Goal: Task Accomplishment & Management: Use online tool/utility

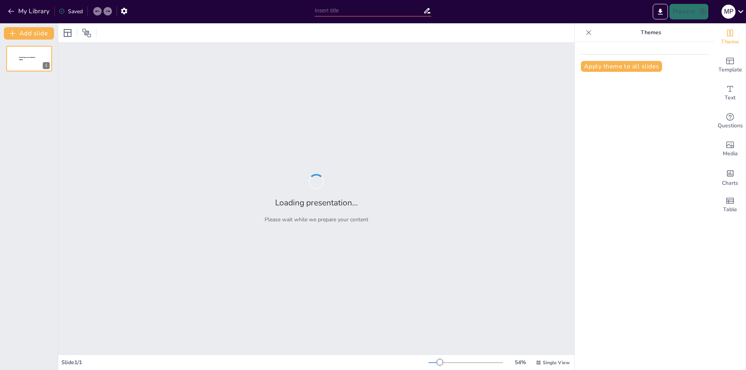
type input "The Significance of Traditional Holidays in Ukrainian Culture"
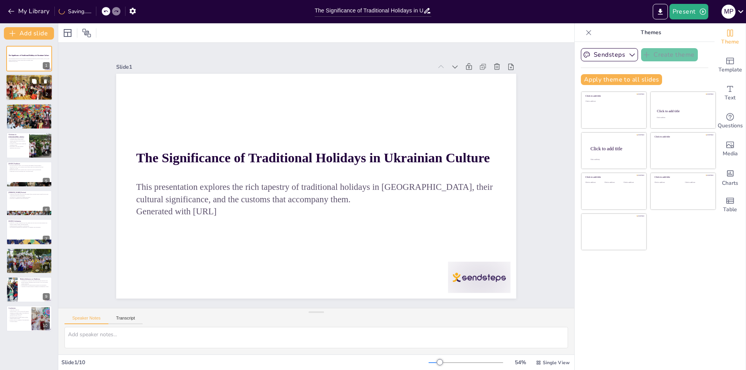
click at [23, 86] on div at bounding box center [28, 88] width 67 height 26
type textarea "Holidays in [GEOGRAPHIC_DATA] are deeply intertwined with the country's histori…"
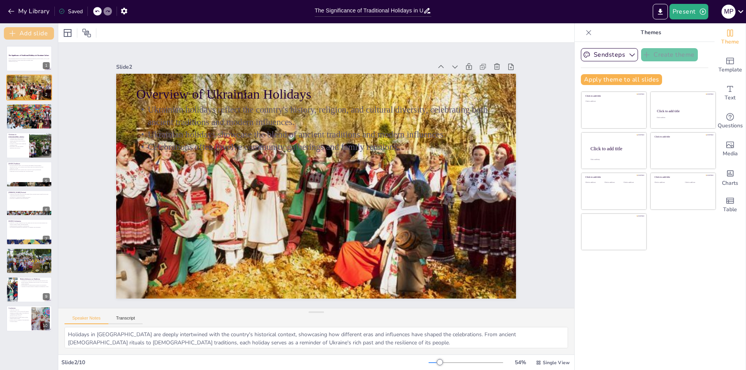
click at [40, 34] on button "Add slide" at bounding box center [29, 33] width 50 height 12
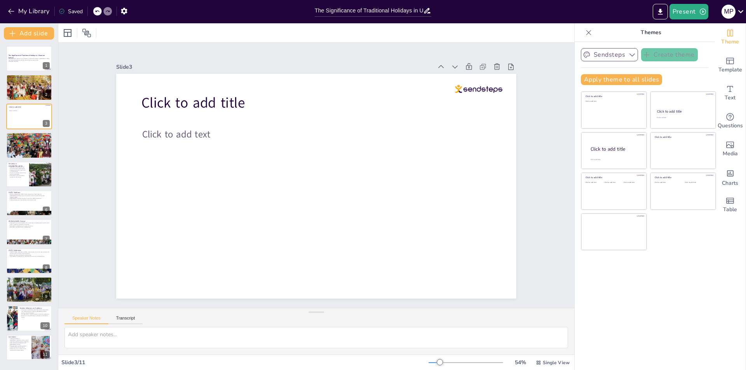
click at [597, 52] on button "Sendsteps" at bounding box center [609, 54] width 57 height 13
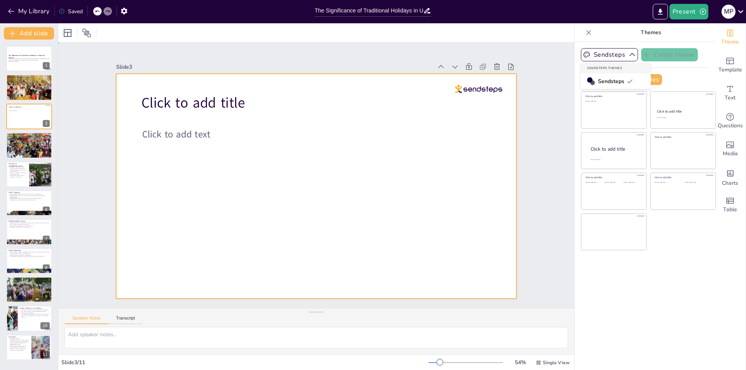
click at [405, 111] on div at bounding box center [316, 186] width 400 height 225
click at [493, 63] on icon at bounding box center [497, 67] width 8 height 8
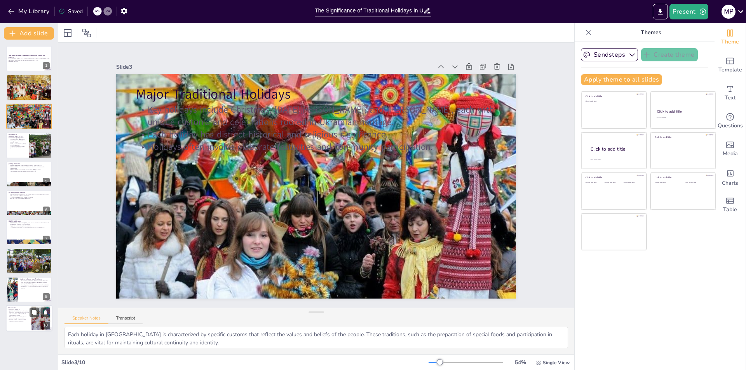
click at [29, 306] on div "Conclusion Traditional holidays in [GEOGRAPHIC_DATA] are vital for cultural con…" at bounding box center [29, 306] width 47 height 0
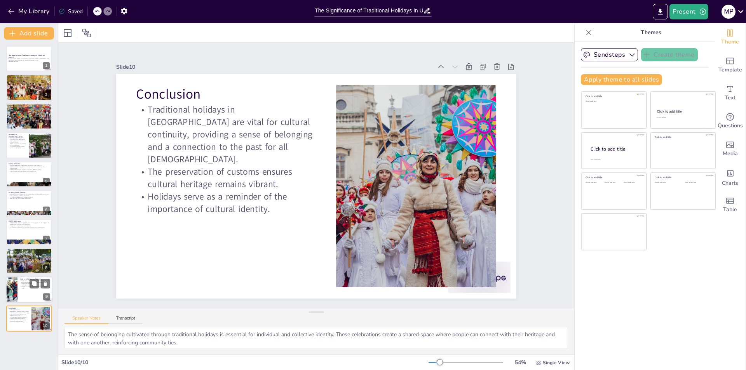
click at [19, 290] on div at bounding box center [29, 290] width 47 height 26
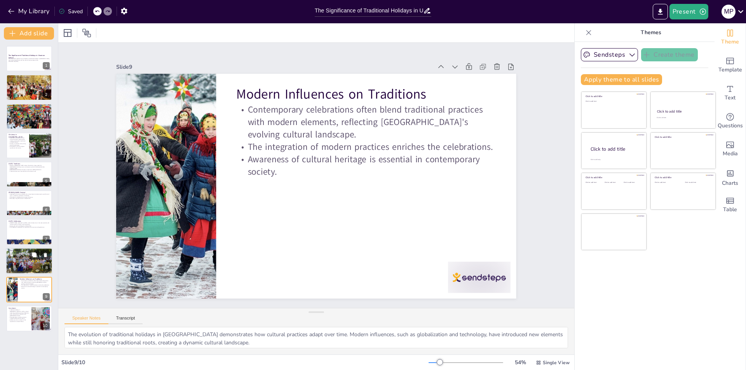
click at [25, 270] on div at bounding box center [29, 261] width 47 height 35
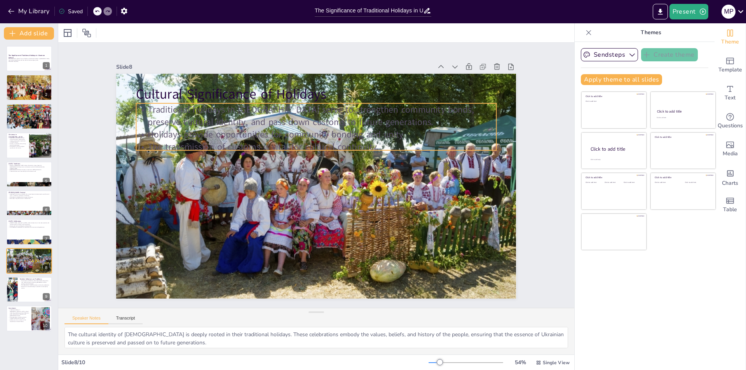
click at [206, 114] on p "Traditional holidays in [GEOGRAPHIC_DATA] serve to strengthen community bonds, …" at bounding box center [322, 116] width 360 height 63
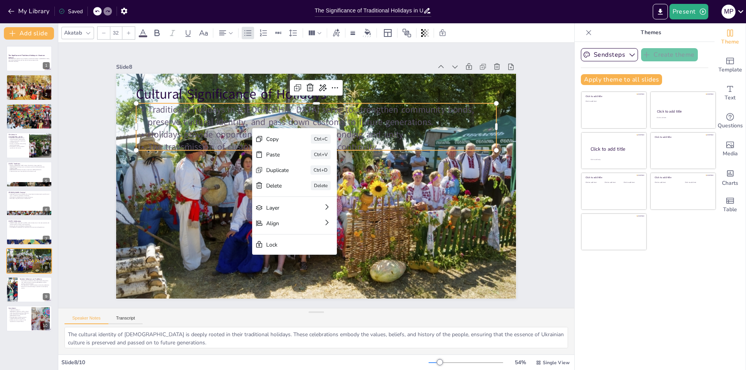
click at [40, 218] on div "The Significance of Traditional Holidays in Ukrainian Culture This presentation…" at bounding box center [29, 189] width 58 height 286
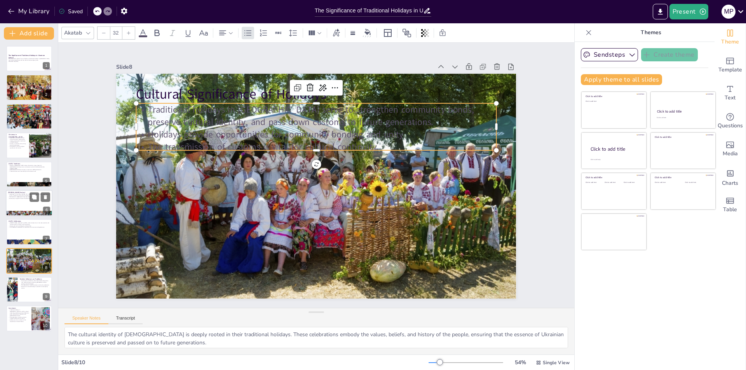
click at [25, 198] on p "Water plays a significant role in the festivities." at bounding box center [29, 199] width 42 height 2
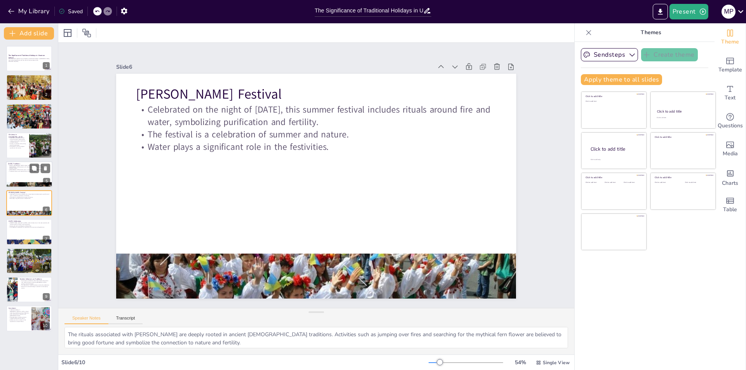
click at [26, 179] on div at bounding box center [29, 174] width 47 height 26
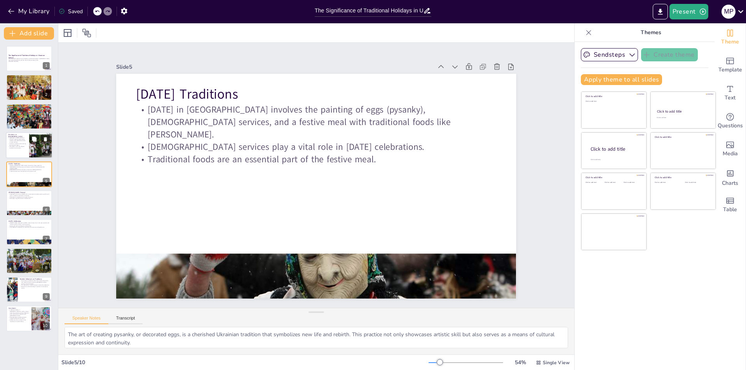
click at [21, 148] on p "The holiday is rich with religious significance and customs." at bounding box center [17, 147] width 19 height 3
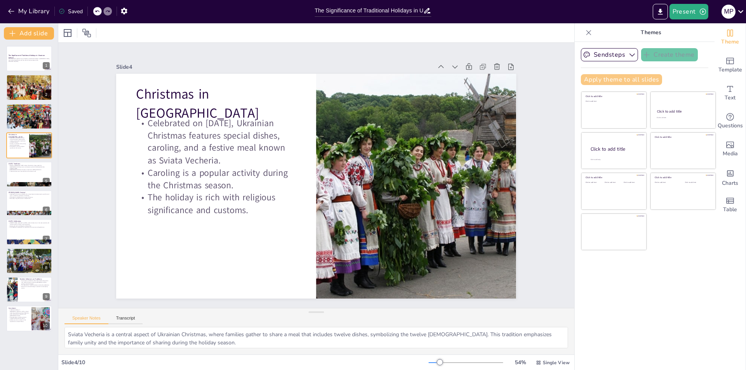
click at [642, 82] on button "Apply theme to all slides" at bounding box center [621, 79] width 81 height 11
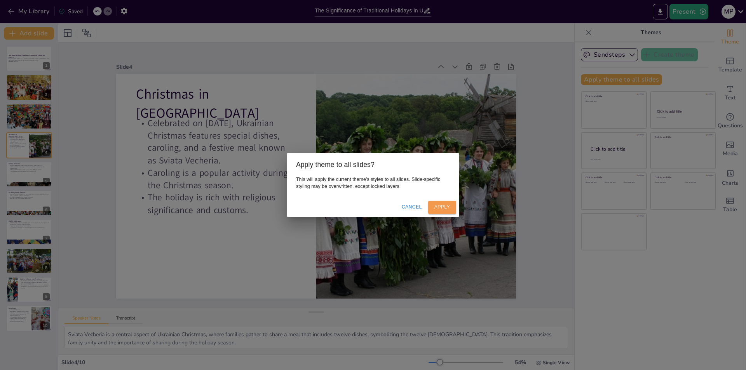
click at [434, 204] on button "Apply" at bounding box center [442, 207] width 28 height 13
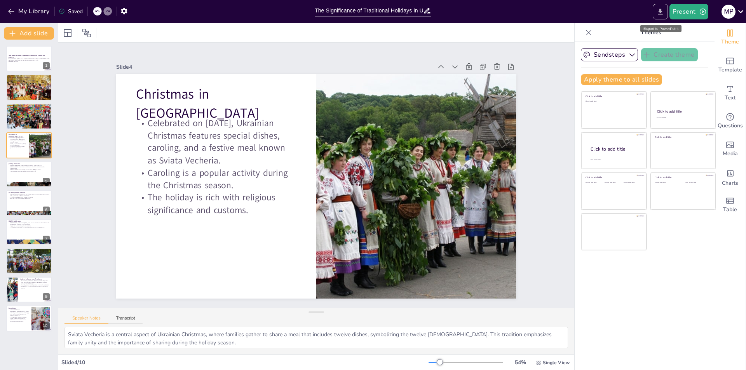
click at [659, 13] on icon "Export to PowerPoint" at bounding box center [660, 12] width 8 height 8
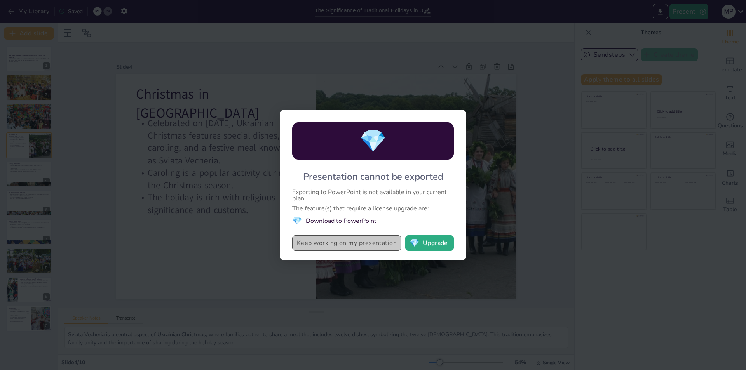
click at [369, 244] on button "Keep working on my presentation" at bounding box center [346, 243] width 109 height 16
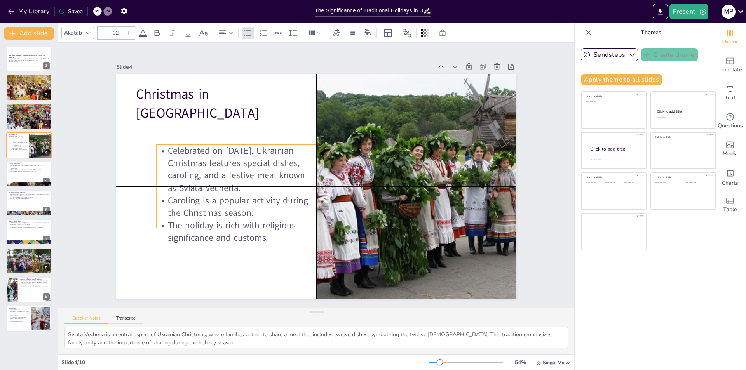
click at [221, 186] on p "Celebrated on [DATE], Ukrainian Christmas features special dishes, caroling, an…" at bounding box center [236, 169] width 160 height 50
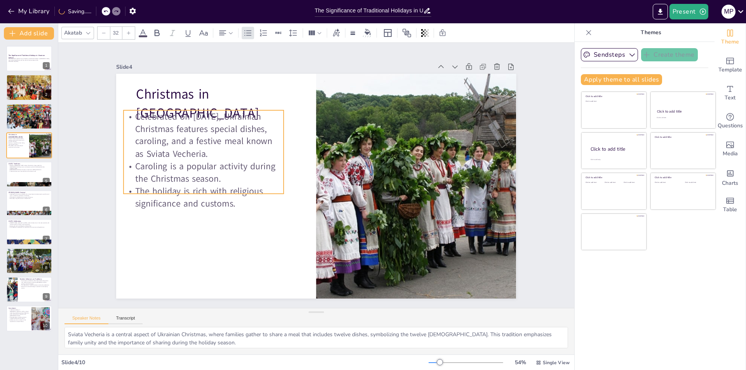
drag, startPoint x: 221, startPoint y: 186, endPoint x: 189, endPoint y: 152, distance: 47.3
click at [189, 152] on p "Celebrated on [DATE], Ukrainian Christmas features special dishes, caroling, an…" at bounding box center [208, 124] width 164 height 66
click at [12, 308] on p "Conclusion" at bounding box center [18, 308] width 21 height 2
type textarea "The sense of belonging cultivated through traditional holidays is essential for…"
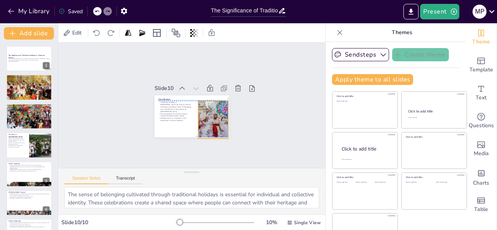
click at [194, 104] on div at bounding box center [213, 120] width 57 height 38
click at [197, 111] on div at bounding box center [214, 120] width 57 height 38
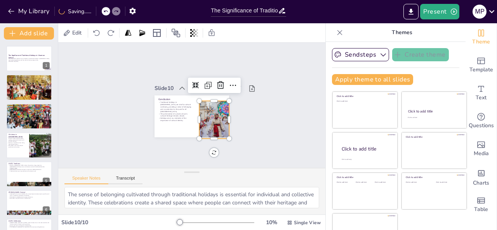
click at [334, 33] on div at bounding box center [340, 32] width 12 height 12
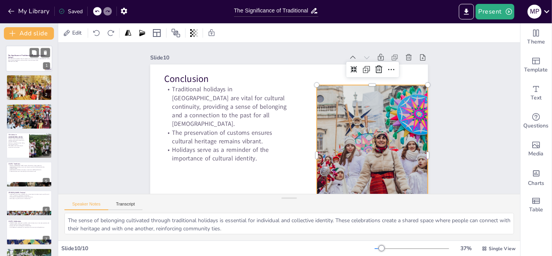
click at [25, 68] on div at bounding box center [29, 58] width 47 height 26
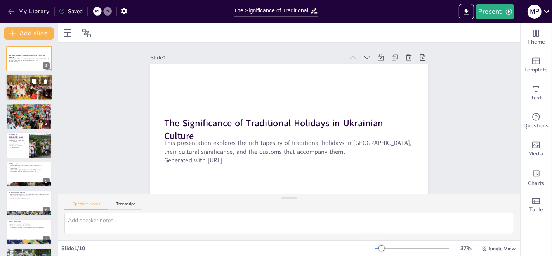
click at [26, 89] on div at bounding box center [28, 88] width 67 height 26
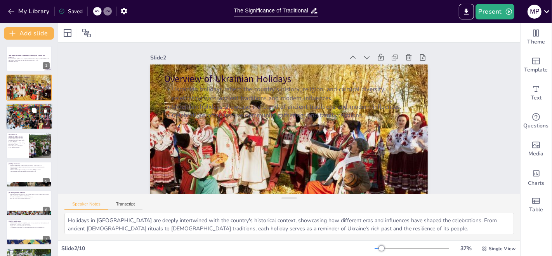
click at [24, 113] on p "Holidays often involve elaborate festivities and community participation." at bounding box center [29, 112] width 42 height 2
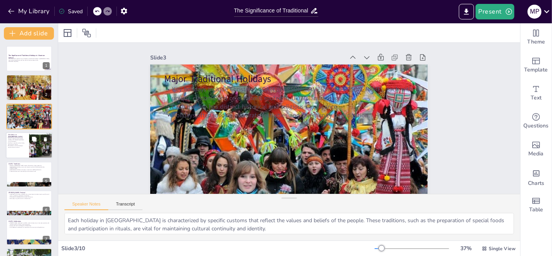
click at [33, 146] on div at bounding box center [40, 145] width 35 height 26
type textarea "Sviata Vecheria is a central aspect of Ukrainian Christmas, where families gath…"
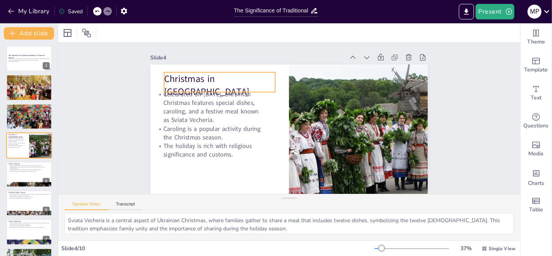
click at [210, 77] on p "Christmas in [GEOGRAPHIC_DATA]" at bounding box center [260, 47] width 100 height 94
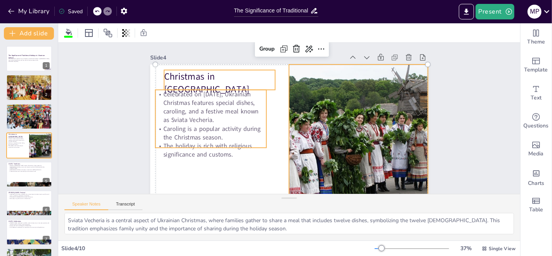
click at [186, 80] on p "Christmas in [GEOGRAPHIC_DATA]" at bounding box center [219, 83] width 111 height 26
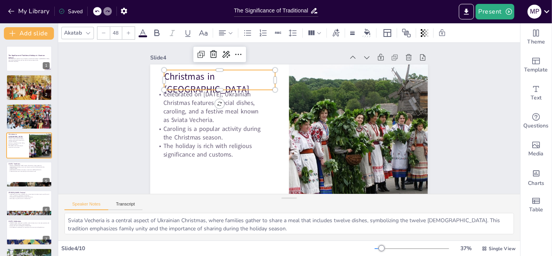
click at [205, 79] on p "Christmas in [GEOGRAPHIC_DATA]" at bounding box center [219, 83] width 111 height 26
click at [205, 79] on p "Christmas in [GEOGRAPHIC_DATA]" at bounding box center [223, 75] width 113 height 37
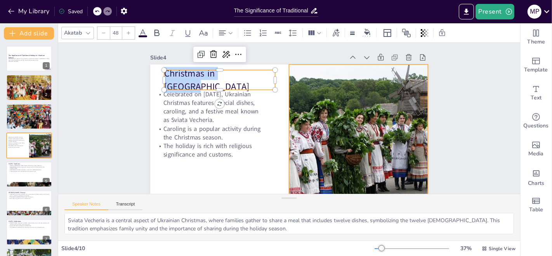
drag, startPoint x: 227, startPoint y: 130, endPoint x: 193, endPoint y: 130, distance: 33.8
click at [227, 130] on p "Caroling is a popular activity during the Christmas season." at bounding box center [211, 132] width 111 height 17
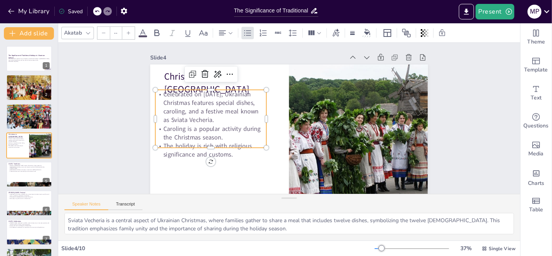
type input "32"
click at [193, 130] on p "Caroling is a popular activity during the Christmas season." at bounding box center [210, 124] width 112 height 29
click at [193, 130] on p "Caroling is a popular activity during the Christmas season." at bounding box center [211, 132] width 111 height 17
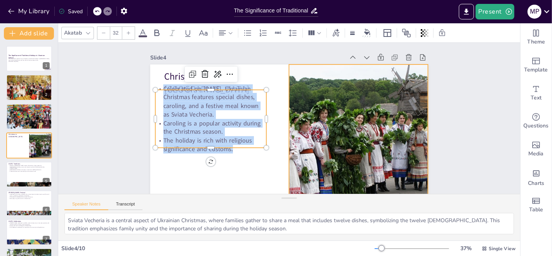
click at [348, 111] on div at bounding box center [337, 174] width 259 height 240
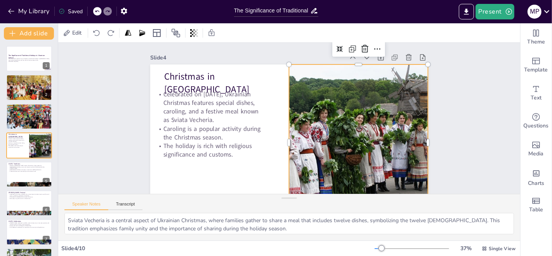
click at [348, 111] on div at bounding box center [318, 185] width 256 height 259
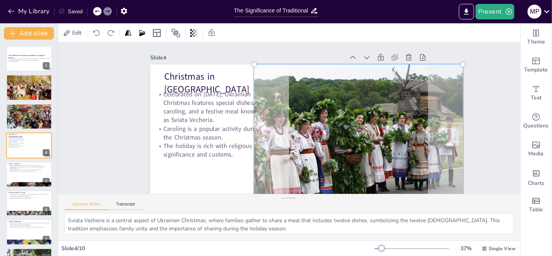
click at [354, 148] on div at bounding box center [356, 150] width 234 height 188
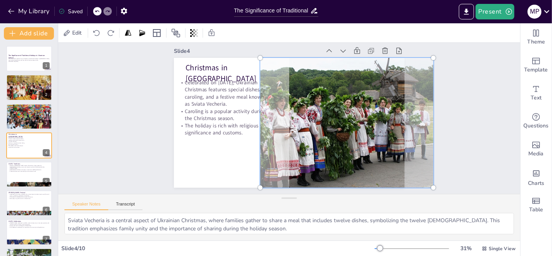
scroll to position [13, 0]
click at [373, 114] on div at bounding box center [347, 122] width 183 height 139
click at [461, 110] on div "Slide 1 The Significance of Traditional Holidays in Ukrainian Culture This pres…" at bounding box center [289, 111] width 475 height 199
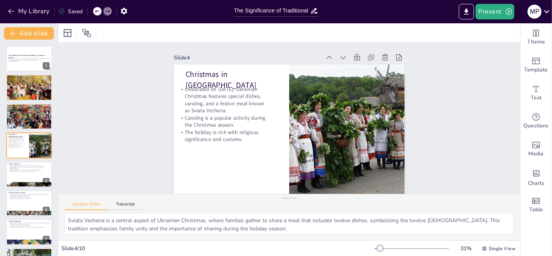
scroll to position [7, 0]
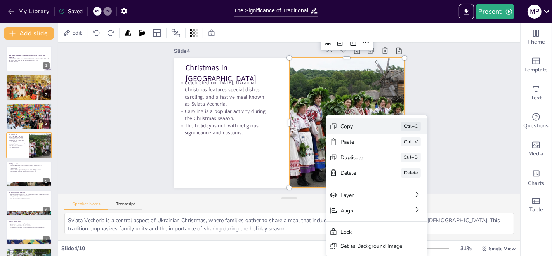
click at [377, 197] on div "Copy" at bounding box center [396, 206] width 39 height 19
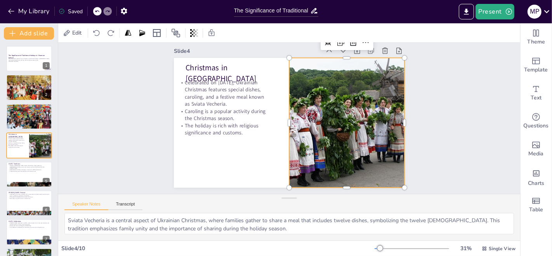
click at [295, 149] on div at bounding box center [346, 128] width 186 height 147
drag, startPoint x: 13, startPoint y: 144, endPoint x: 190, endPoint y: 180, distance: 181.1
click at [194, 181] on div at bounding box center [289, 123] width 231 height 130
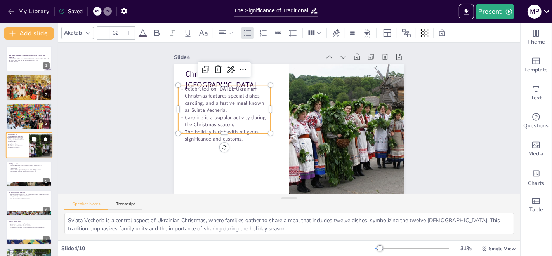
click at [45, 140] on icon at bounding box center [45, 139] width 3 height 4
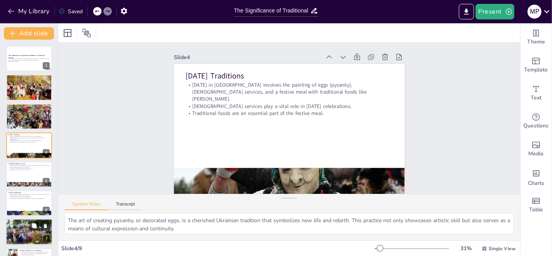
click at [21, 231] on div at bounding box center [29, 231] width 47 height 35
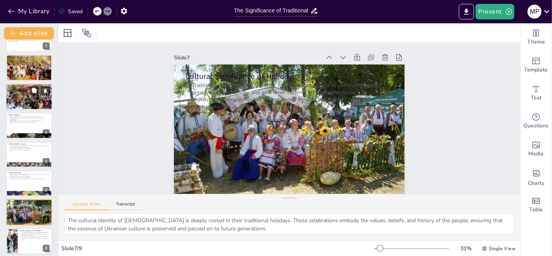
scroll to position [0, 0]
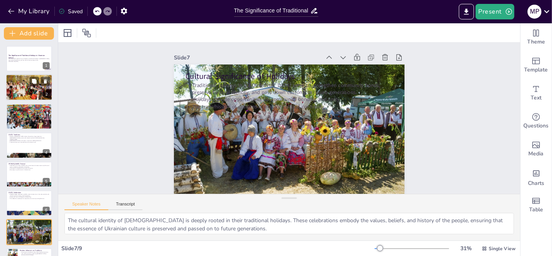
click at [29, 93] on div at bounding box center [28, 88] width 67 height 26
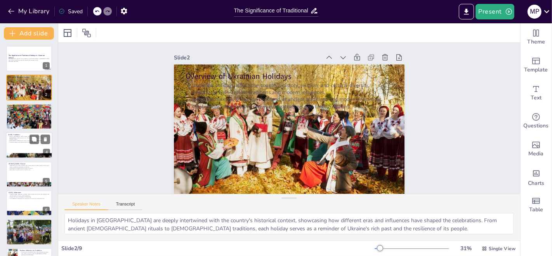
click at [21, 147] on div at bounding box center [29, 145] width 47 height 26
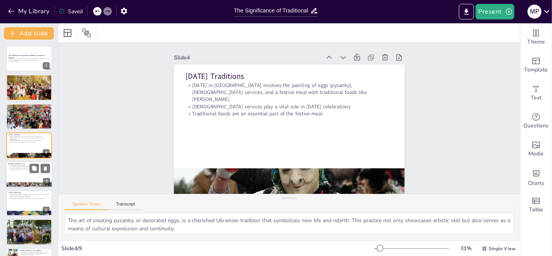
click at [20, 168] on p "The festival is a celebration of summer and nature." at bounding box center [29, 168] width 42 height 2
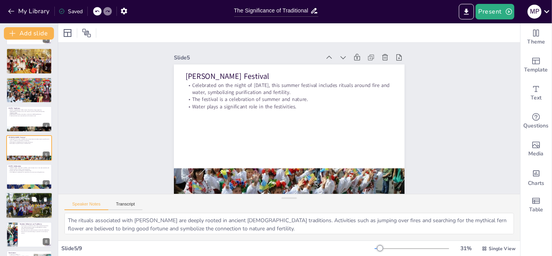
scroll to position [53, 0]
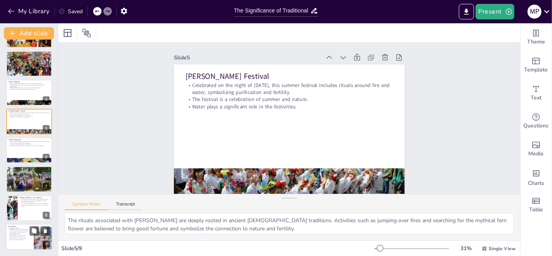
click at [25, 237] on p "Holidays serve as a reminder of the importance of cultural identity." at bounding box center [18, 238] width 21 height 3
type textarea "The sense of belonging cultivated through traditional holidays is essential for…"
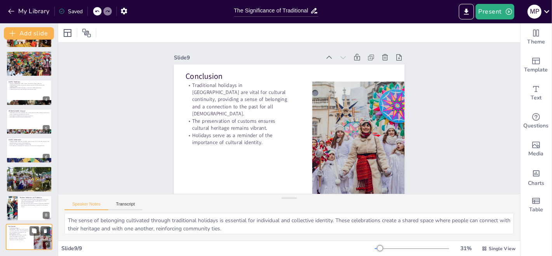
scroll to position [7, 0]
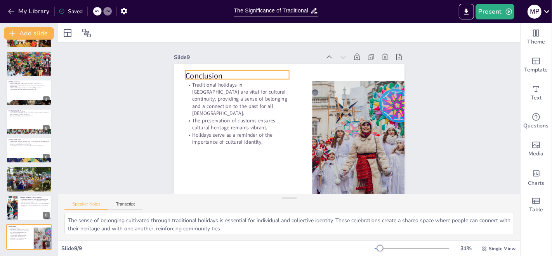
click at [201, 71] on p "Conclusion" at bounding box center [238, 76] width 104 height 11
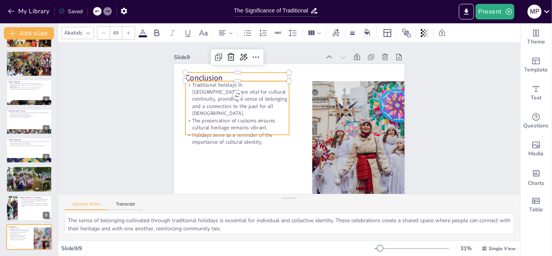
click at [213, 117] on p "The preservation of customs ensures cultural heritage remains vibrant." at bounding box center [238, 124] width 104 height 14
type input "32"
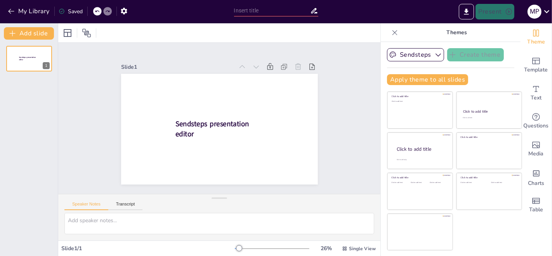
scroll to position [0, 0]
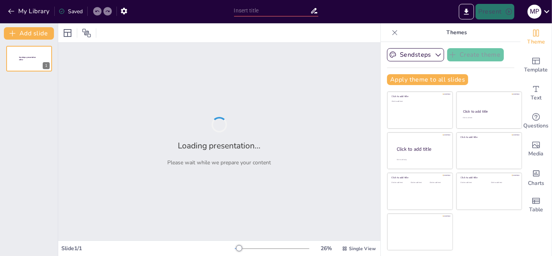
type input "The Significance of Traditional Holidays in Ukrainian Culture"
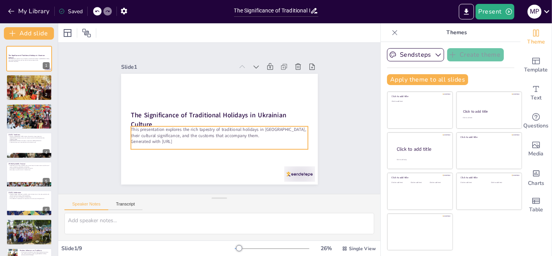
click at [241, 130] on p "This presentation explores the rich tapestry of traditional holidays in [GEOGRA…" at bounding box center [218, 132] width 178 height 31
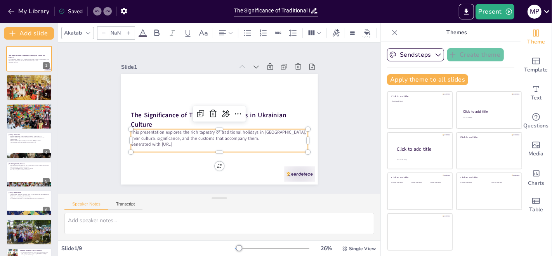
type input "32"
click at [152, 141] on p "Generated with [URL]" at bounding box center [219, 144] width 177 height 6
click at [167, 141] on p "Generated with [URL]" at bounding box center [219, 144] width 177 height 6
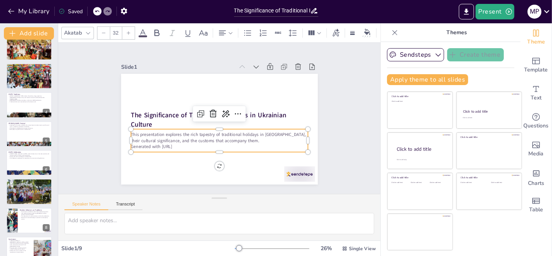
scroll to position [53, 0]
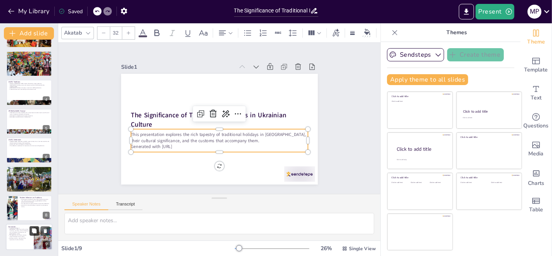
click at [35, 231] on icon at bounding box center [34, 230] width 5 height 5
type textarea "The sense of belonging cultivated through traditional holidays is essential for…"
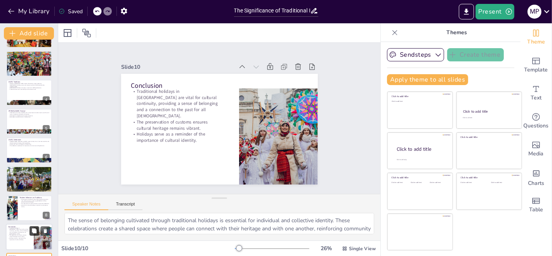
scroll to position [82, 0]
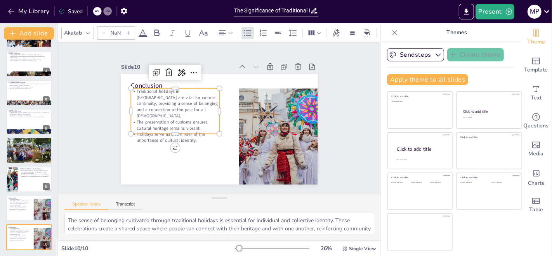
click at [166, 108] on p "Traditional holidays in [GEOGRAPHIC_DATA] are vital for cultural continuity, pr…" at bounding box center [175, 103] width 89 height 31
click at [165, 119] on p "The preservation of customs ensures cultural heritage remains vibrant." at bounding box center [175, 125] width 89 height 12
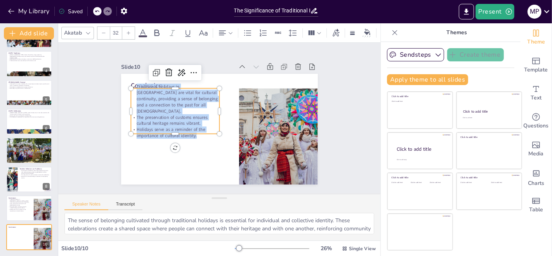
copy div "Traditional holidays in [GEOGRAPHIC_DATA] are vital for cultural continuity, pr…"
click at [150, 80] on p "Conclusion" at bounding box center [178, 81] width 89 height 18
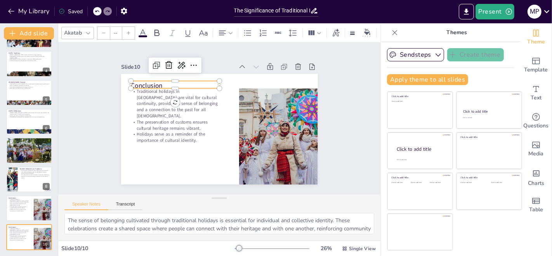
type input "48"
click at [146, 81] on p "Conclusion" at bounding box center [175, 85] width 89 height 9
click at [209, 80] on p "Conclusion" at bounding box center [231, 64] width 44 height 85
copy p "Conclusion"
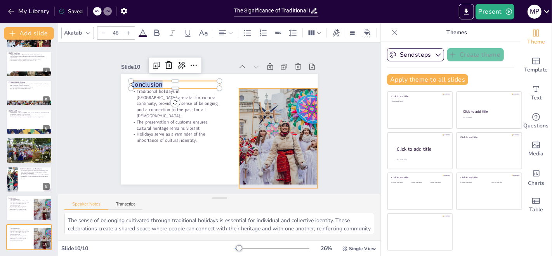
click at [297, 136] on div at bounding box center [250, 172] width 178 height 174
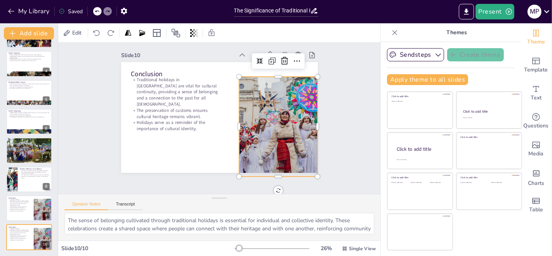
scroll to position [16, 0]
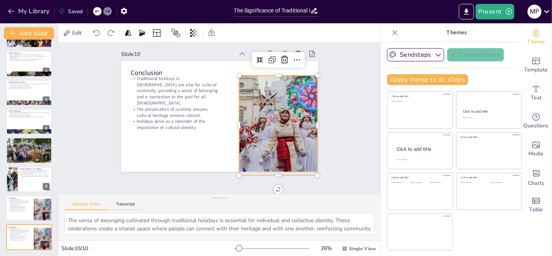
copy p "Conclusion"
click at [285, 107] on div at bounding box center [279, 125] width 150 height 100
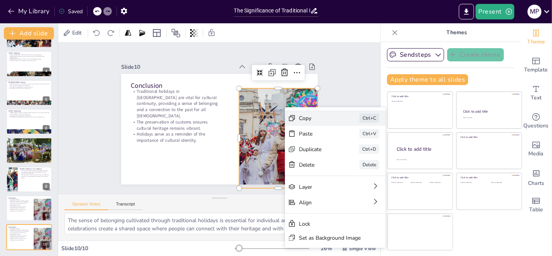
click at [343, 153] on div "Copy Ctrl+C" at bounding box center [393, 161] width 101 height 16
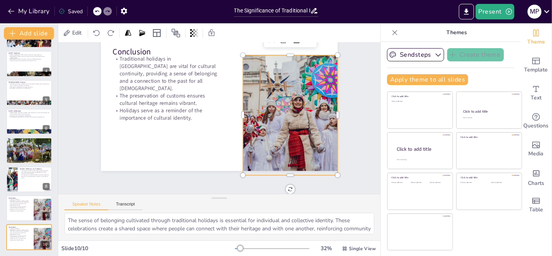
scroll to position [33, 0]
drag, startPoint x: 545, startPoint y: 73, endPoint x: 553, endPoint y: 74, distance: 8.7
click at [552, 74] on html "My Library Saved The Significance of Traditional Holidays in Ukrainian Culture …" at bounding box center [276, 128] width 552 height 256
